Goal: Task Accomplishment & Management: Use online tool/utility

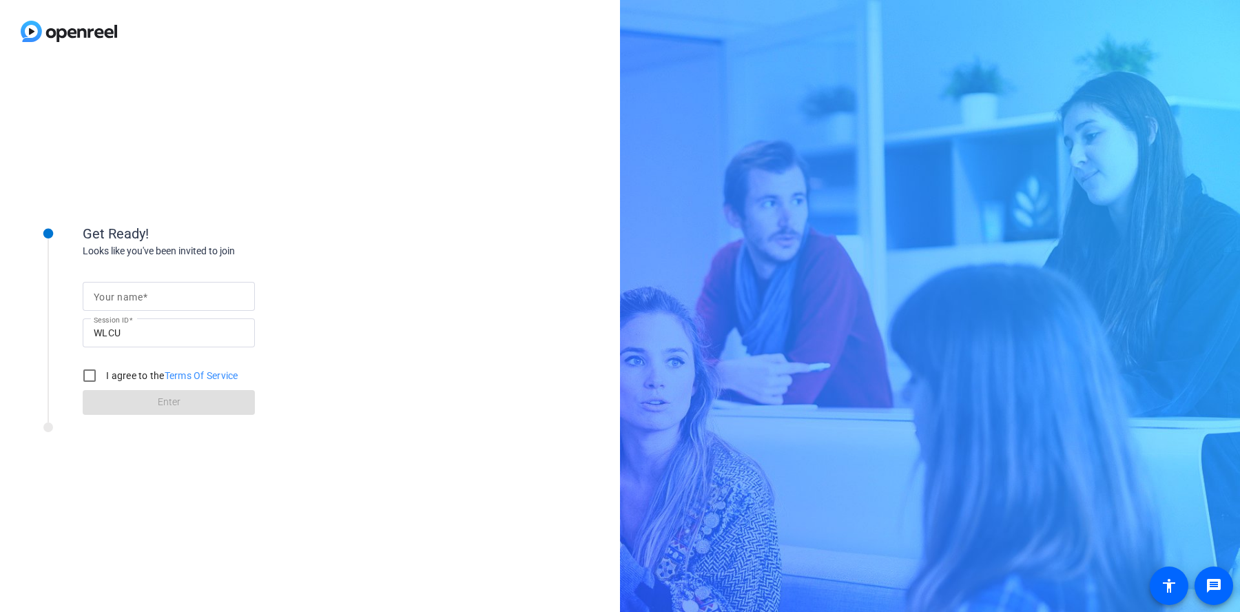
click at [187, 282] on div at bounding box center [169, 296] width 150 height 29
type input "[PERSON_NAME]"
click at [87, 369] on input "I agree to the Terms Of Service" at bounding box center [90, 376] width 28 height 28
checkbox input "true"
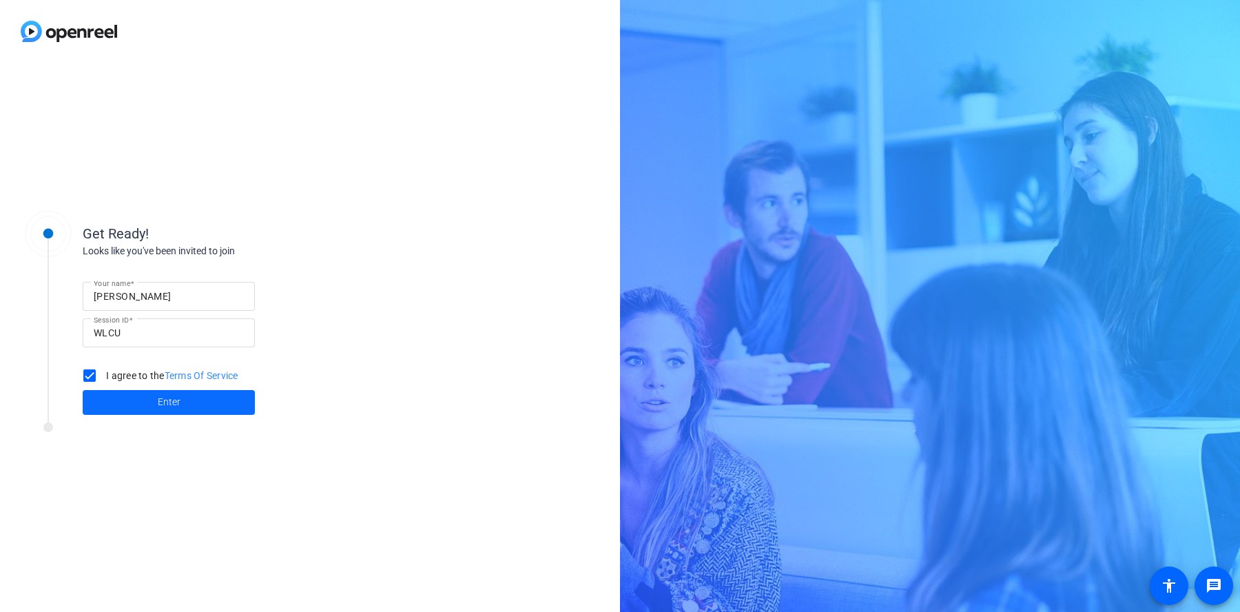
click at [158, 396] on span "Enter" at bounding box center [169, 402] width 23 height 14
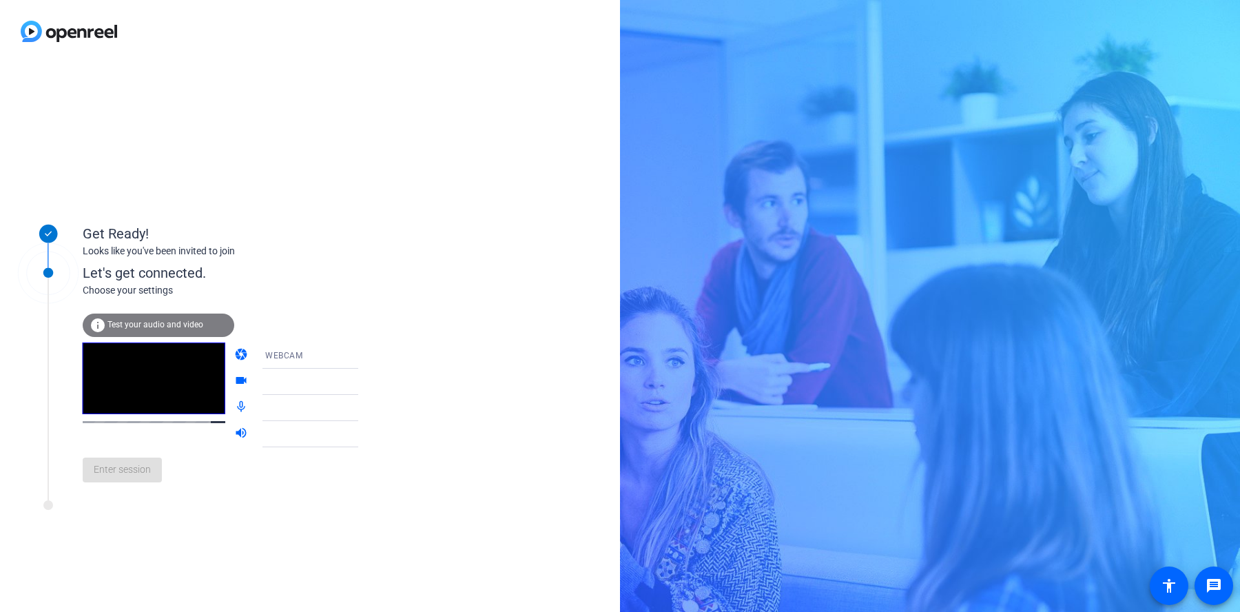
click at [333, 361] on mat-form-field "WEBCAM" at bounding box center [320, 355] width 132 height 26
click at [346, 382] on div at bounding box center [320, 375] width 132 height 15
click at [341, 408] on div at bounding box center [320, 402] width 132 height 15
click at [311, 410] on mat-form-field "[PERSON_NAME] iPhone Microphone" at bounding box center [320, 408] width 132 height 26
click at [364, 408] on icon at bounding box center [372, 407] width 17 height 17
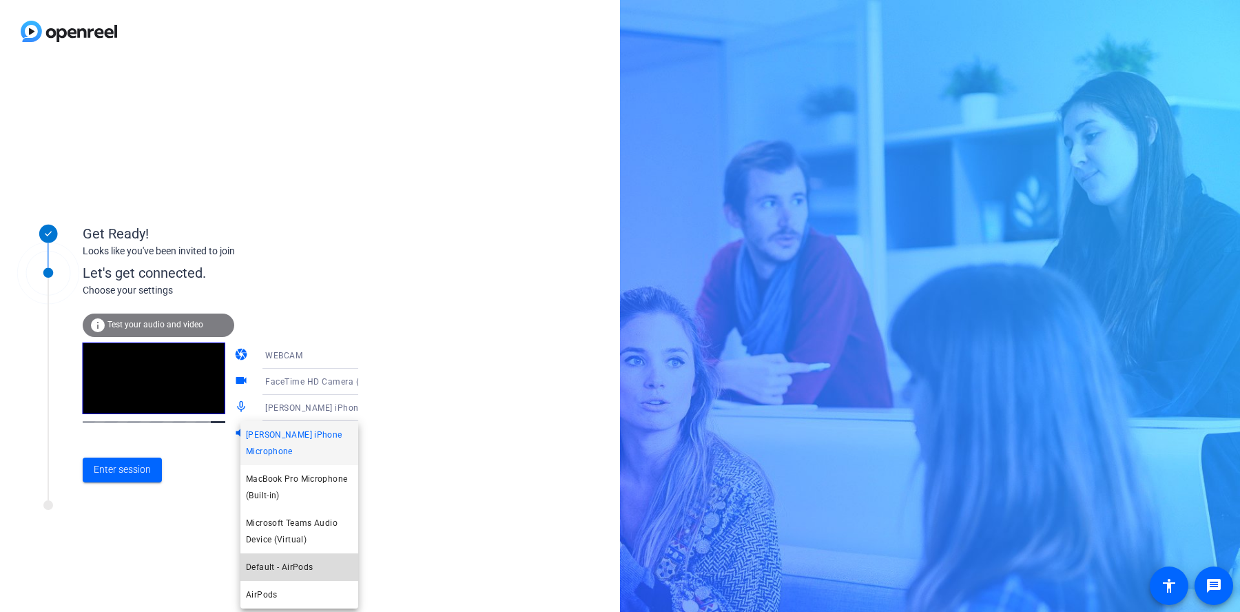
click at [317, 570] on mat-option "Default - AirPods" at bounding box center [299, 567] width 118 height 28
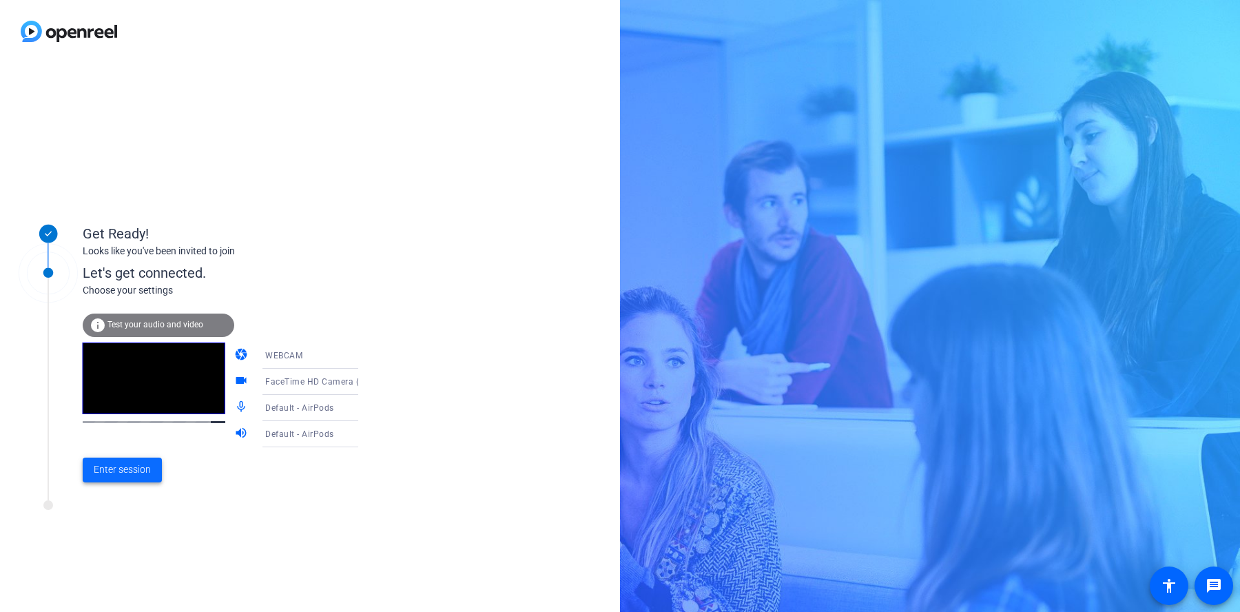
click at [132, 470] on span "Enter session" at bounding box center [122, 469] width 57 height 14
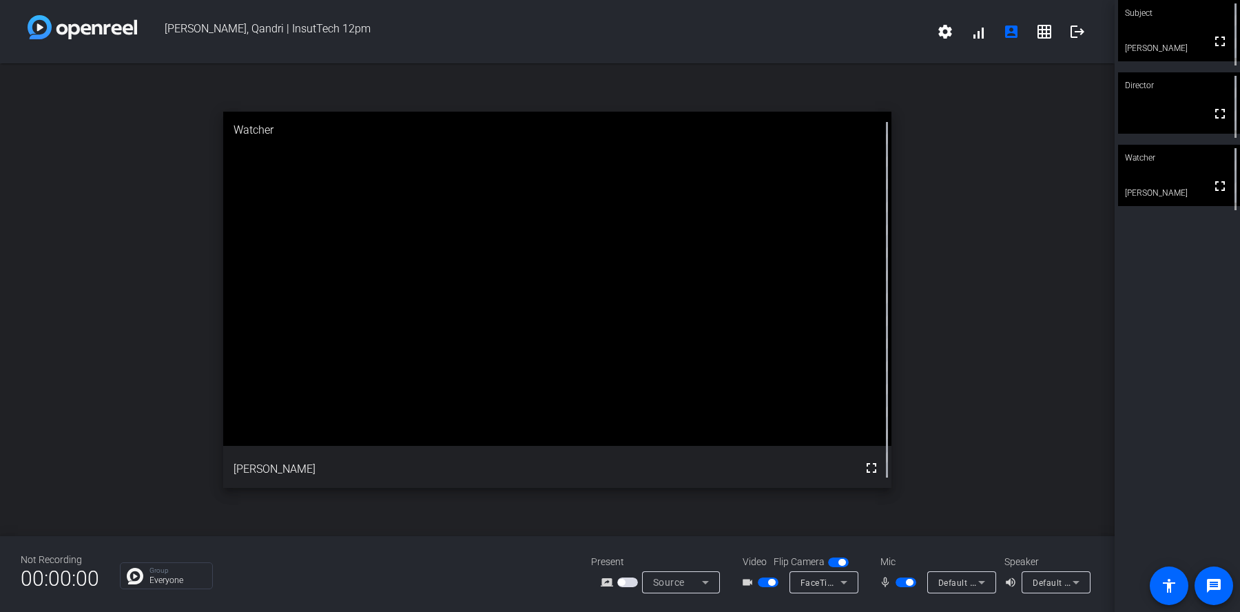
click at [1054, 222] on div "open_in_new Watcher fullscreen [PERSON_NAME]" at bounding box center [557, 299] width 1114 height 472
